Goal: Task Accomplishment & Management: Use online tool/utility

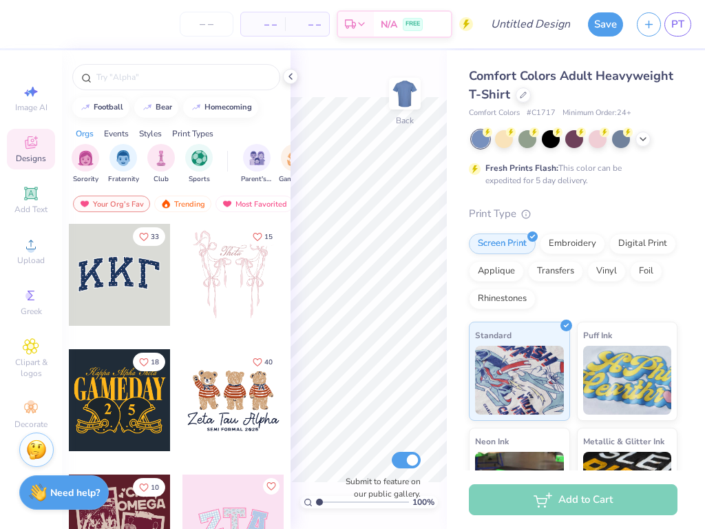
click at [68, 267] on div at bounding box center [17, 275] width 102 height 102
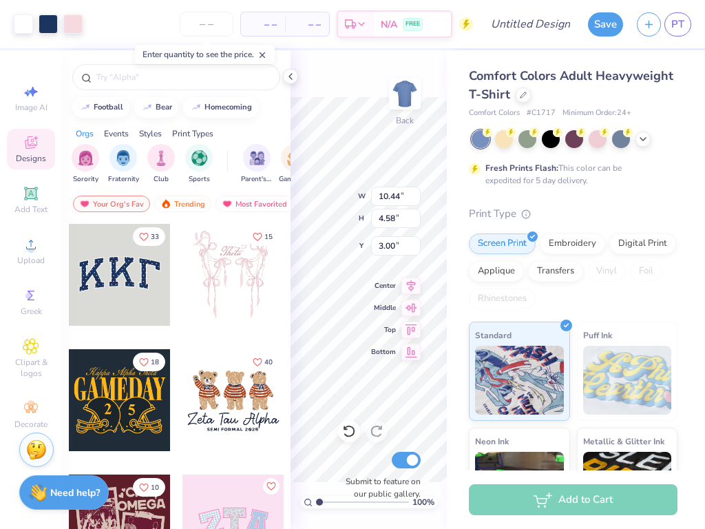
click at [290, 74] on icon at bounding box center [290, 76] width 11 height 11
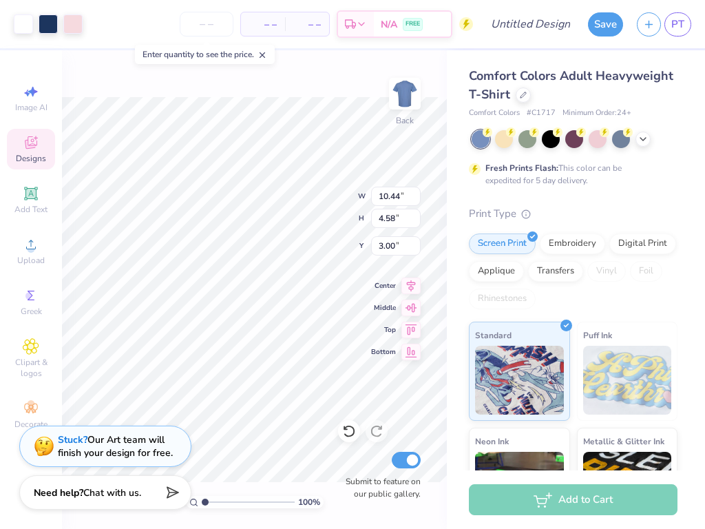
click at [200, 19] on input "number" at bounding box center [207, 24] width 54 height 25
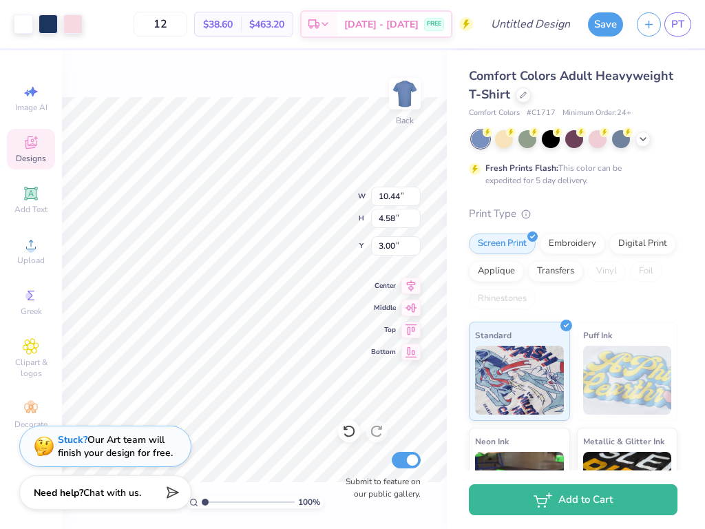
type input "12"
click at [532, 23] on input "Design Title" at bounding box center [547, 24] width 67 height 28
type input "Test Only Ignore"
click at [602, 23] on button "Save" at bounding box center [605, 24] width 35 height 24
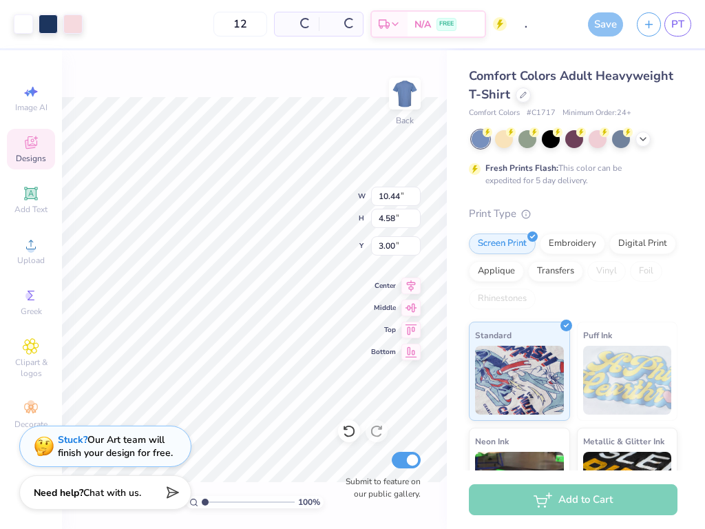
scroll to position [0, 0]
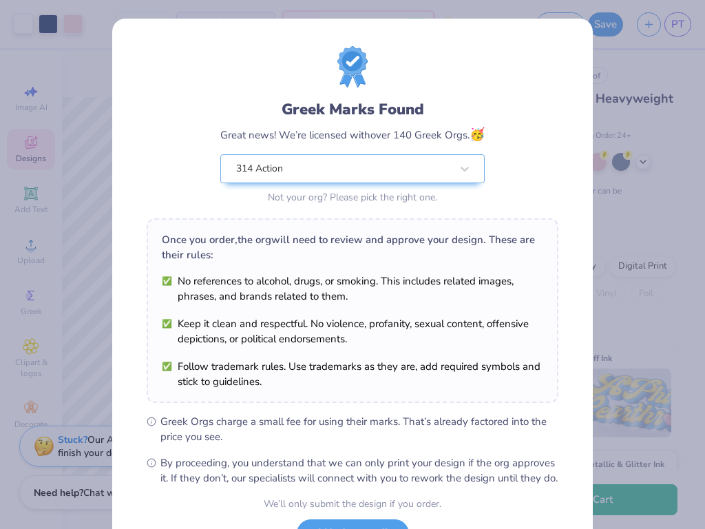
scroll to position [116, 0]
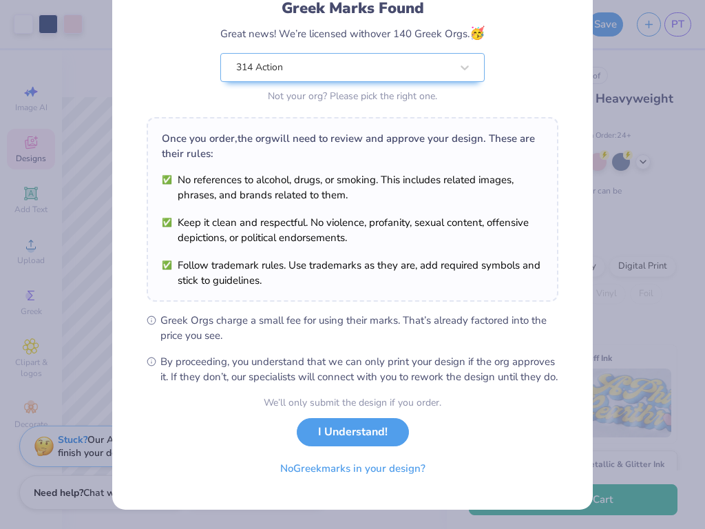
click at [363, 431] on button "I Understand!" at bounding box center [353, 432] width 112 height 28
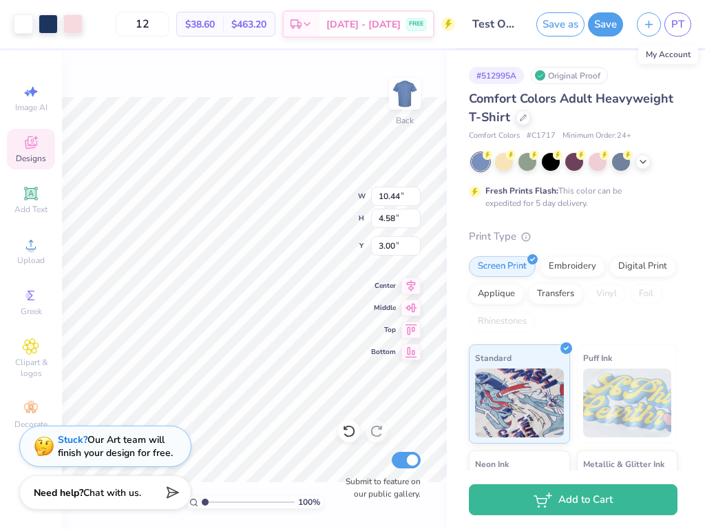
click at [674, 26] on span "PT" at bounding box center [677, 25] width 13 height 16
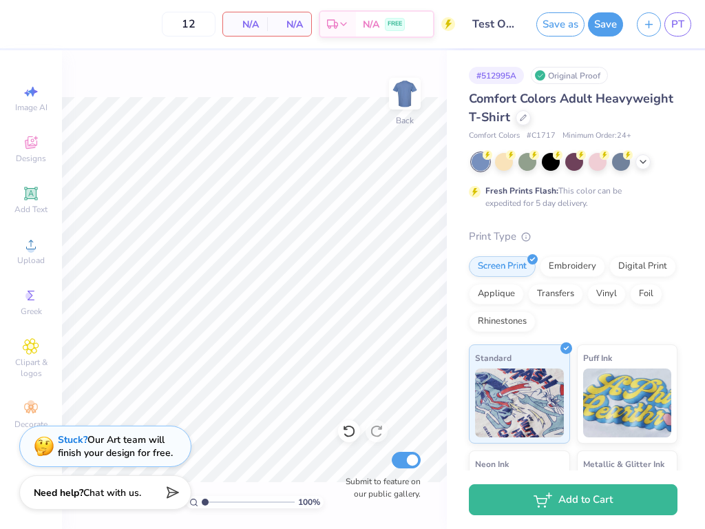
click at [34, 153] on span "Designs" at bounding box center [31, 158] width 30 height 11
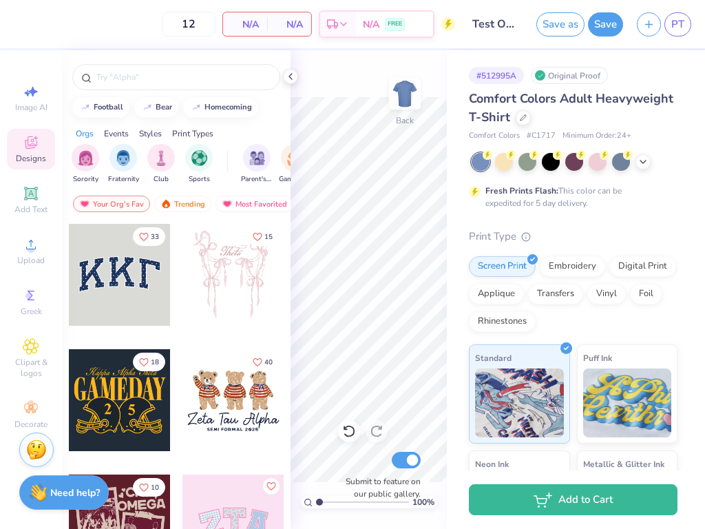
click at [25, 198] on icon at bounding box center [30, 193] width 13 height 13
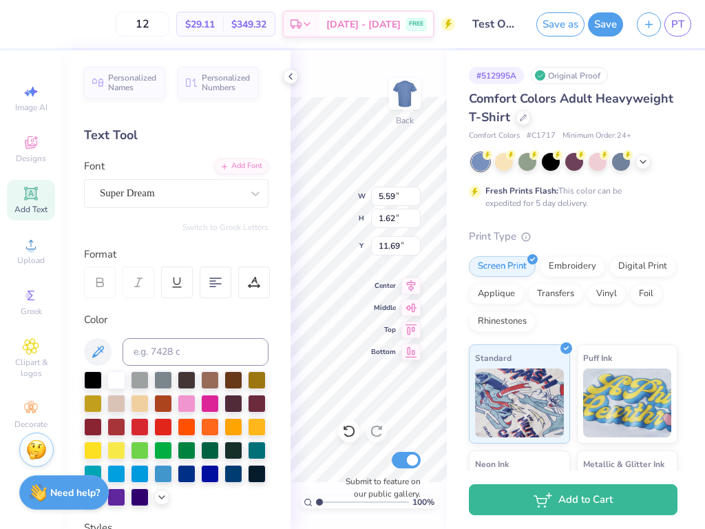
click at [292, 78] on icon at bounding box center [290, 76] width 11 height 11
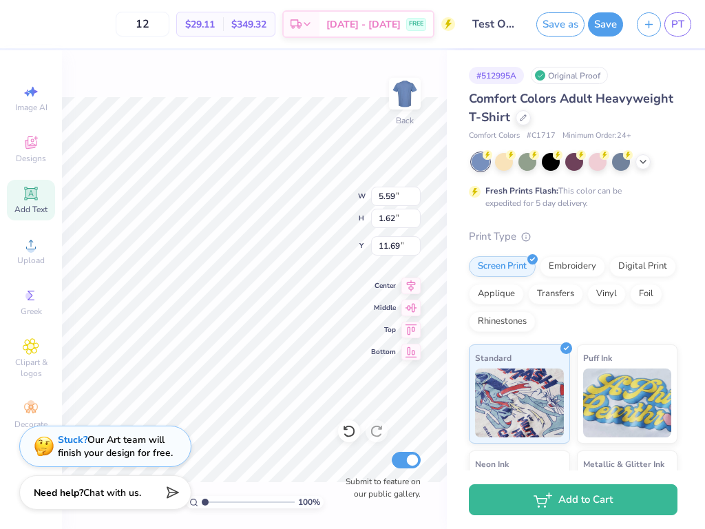
click at [607, 25] on button "Save" at bounding box center [605, 24] width 35 height 24
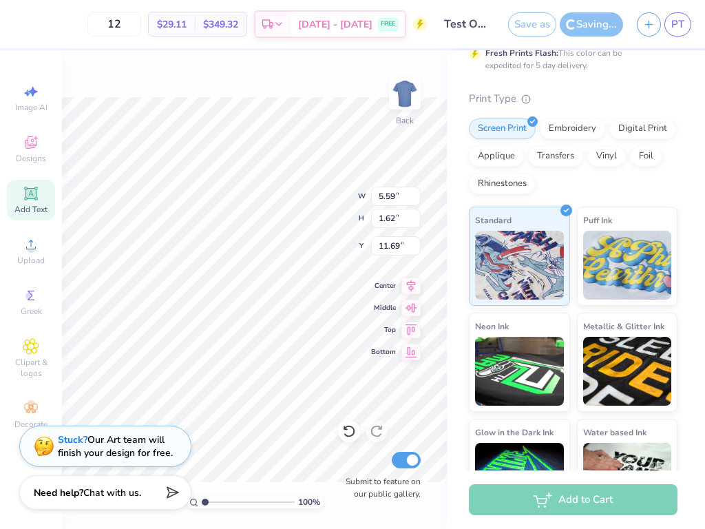
scroll to position [185, 0]
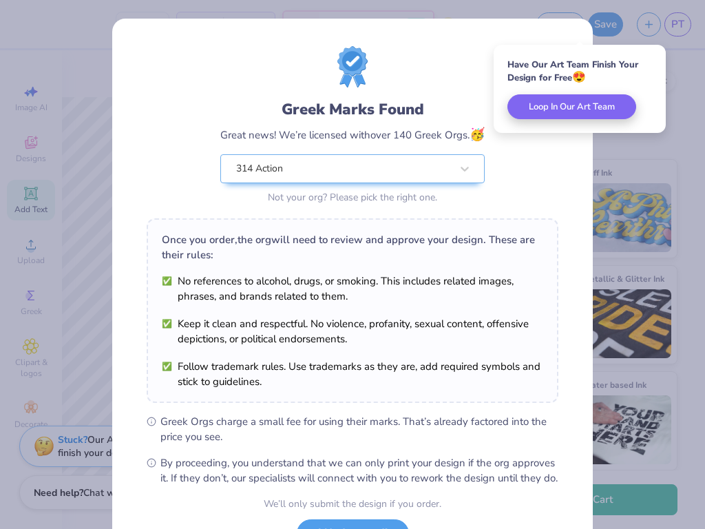
click at [392, 171] on div "314 Action" at bounding box center [344, 169] width 218 height 28
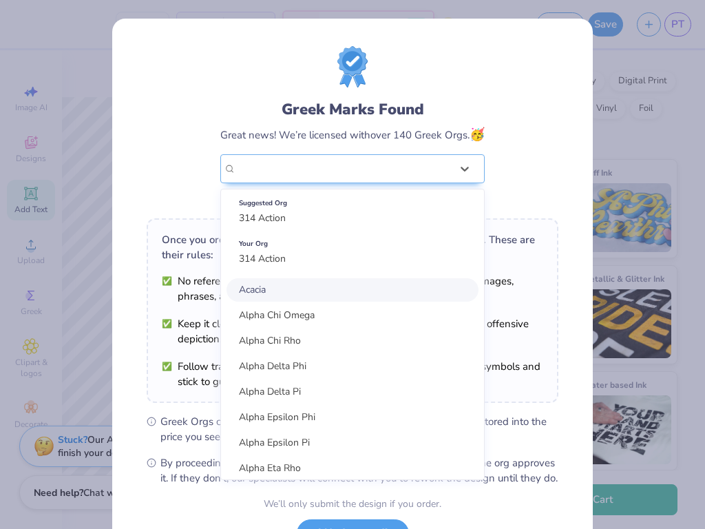
click at [447, 171] on div "314 Action" at bounding box center [344, 169] width 218 height 28
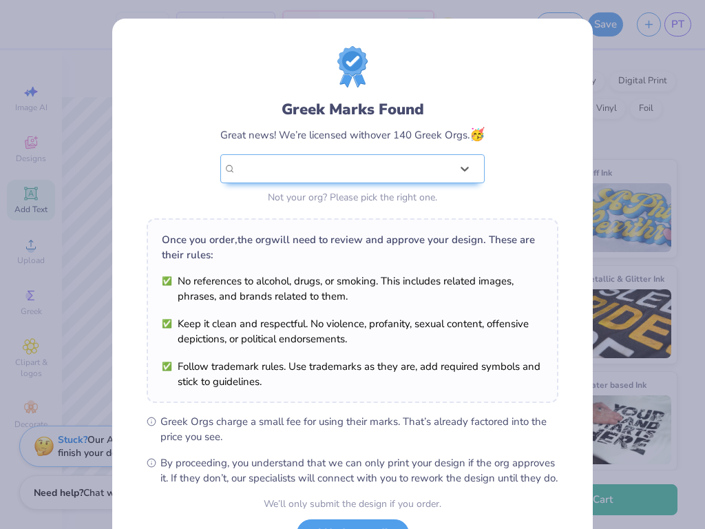
scroll to position [116, 0]
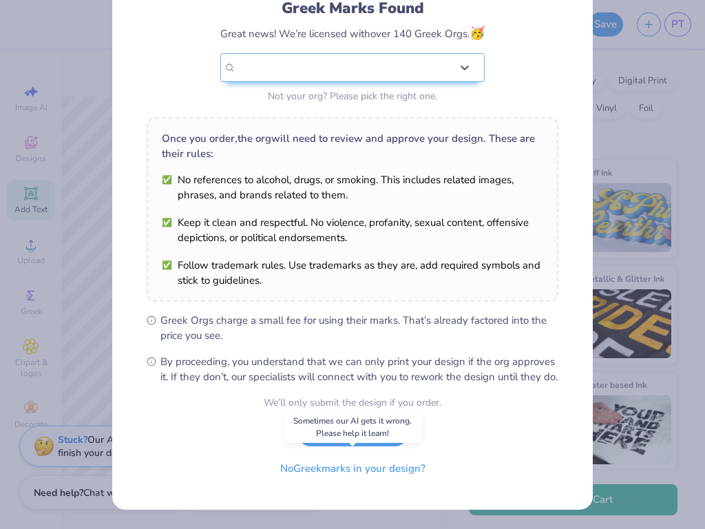
click at [339, 470] on button "No Greek marks in your design?" at bounding box center [353, 468] width 169 height 28
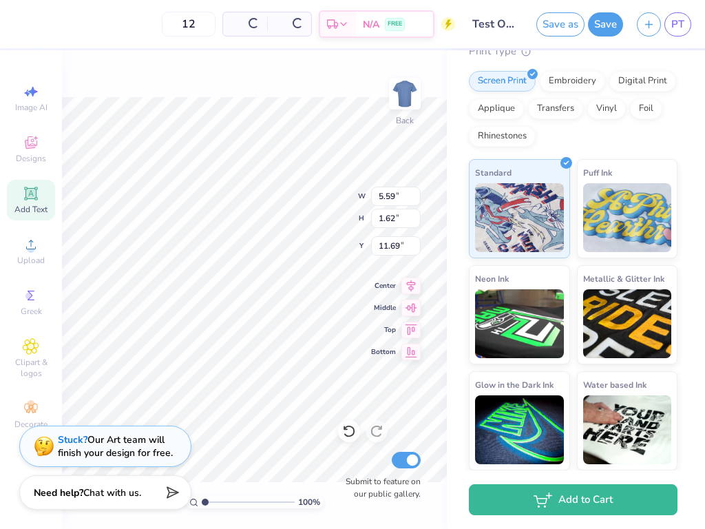
scroll to position [0, 0]
click at [682, 23] on span "PT" at bounding box center [677, 25] width 13 height 16
